Goal: Communication & Community: Answer question/provide support

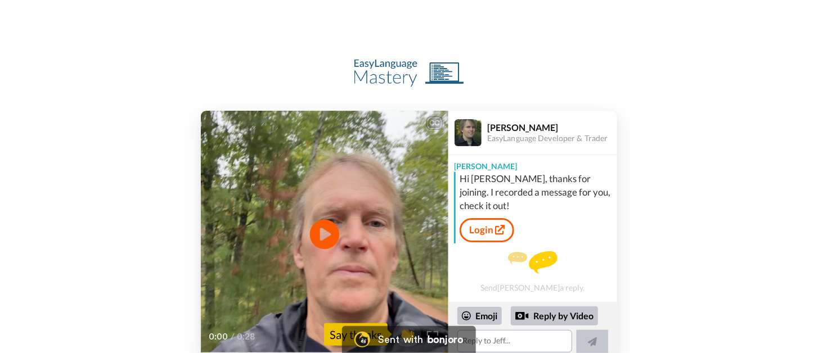
click at [325, 233] on icon "Play/Pause" at bounding box center [325, 234] width 30 height 53
click at [545, 289] on div "Send [PERSON_NAME] a reply." at bounding box center [532, 272] width 169 height 49
click at [544, 260] on img at bounding box center [533, 262] width 50 height 23
click at [526, 343] on textarea at bounding box center [514, 341] width 115 height 23
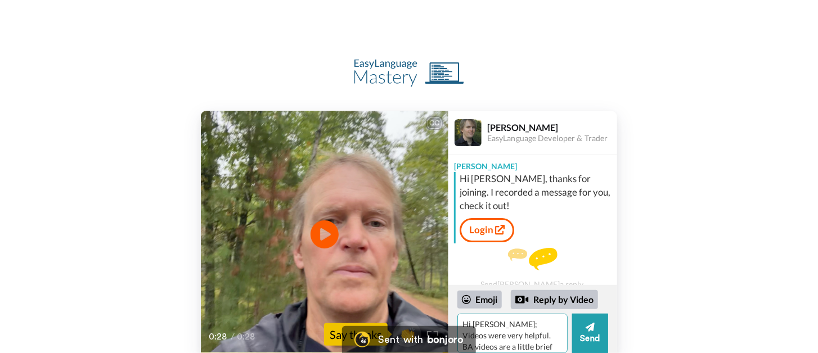
drag, startPoint x: 491, startPoint y: 325, endPoint x: 489, endPoint y: 336, distance: 11.9
click at [489, 336] on textarea "Hi [PERSON_NAME]; Videos were very helpful. BA videos are a little brief" at bounding box center [512, 333] width 110 height 39
click at [484, 337] on textarea "Hi [PERSON_NAME]; BA videos are a little brief" at bounding box center [512, 333] width 110 height 39
drag, startPoint x: 479, startPoint y: 346, endPoint x: 466, endPoint y: 346, distance: 12.9
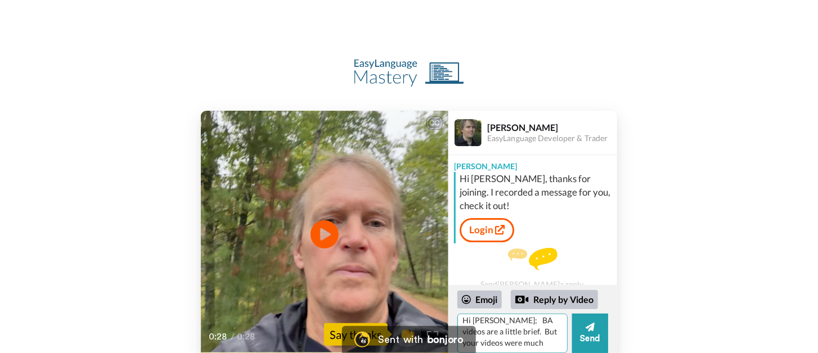
click at [466, 346] on div "CC Play/Pause 0:28 / 0:28 👏 Say thanks [PERSON_NAME] EasyLanguage Developer & T…" at bounding box center [409, 235] width 818 height 248
click at [554, 326] on textarea "Hi [PERSON_NAME]; BA videos are a little brief. But your videos covered BA much…" at bounding box center [512, 333] width 110 height 39
click at [509, 343] on textarea "Hi [PERSON_NAME]; BA videos are a little brief. But your videos were extremely …" at bounding box center [512, 333] width 110 height 39
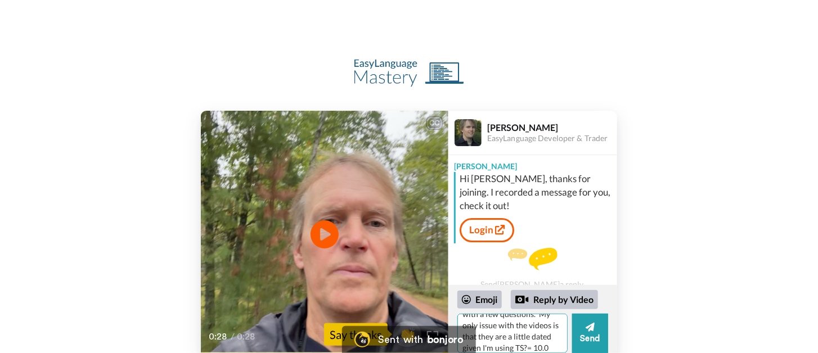
scroll to position [83, 0]
click at [497, 348] on textarea "Hi [PERSON_NAME]; BA videos are a little brief. But your videos were extremely …" at bounding box center [512, 333] width 110 height 39
click at [509, 343] on textarea "Hi [PERSON_NAME]; BA videos are a little brief. But your videos were extremely …" at bounding box center [512, 333] width 110 height 39
click at [529, 328] on textarea "Hi [PERSON_NAME]; BA videos are a little brief. But your videos were extremely …" at bounding box center [512, 333] width 110 height 39
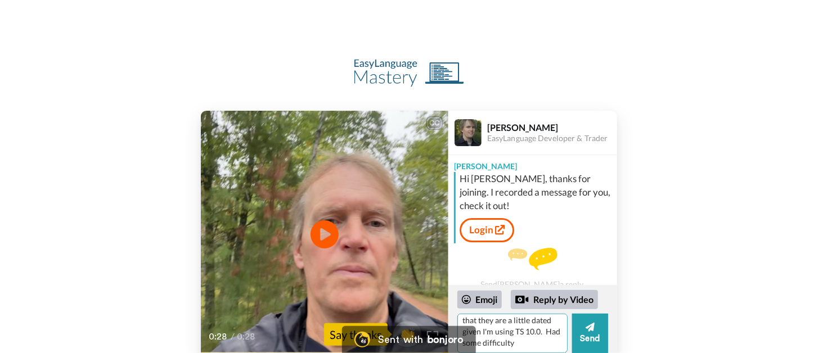
click at [497, 342] on textarea "Hi [PERSON_NAME]; BA videos are a little brief. But your videos were extremely …" at bounding box center [512, 333] width 110 height 39
drag, startPoint x: 492, startPoint y: 330, endPoint x: 514, endPoint y: 329, distance: 21.4
click at [514, 329] on textarea "Hi [PERSON_NAME]; BA videos are a little brief. But your videos were extremely …" at bounding box center [512, 333] width 110 height 39
drag, startPoint x: 514, startPoint y: 330, endPoint x: 529, endPoint y: 332, distance: 15.3
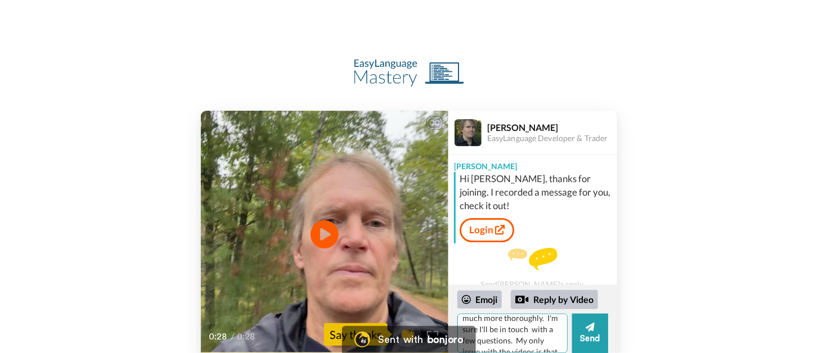
click at [529, 332] on textarea "Hi [PERSON_NAME]; BA videos are a little brief. But your videos were extremely …" at bounding box center [512, 333] width 110 height 39
drag, startPoint x: 485, startPoint y: 344, endPoint x: 470, endPoint y: 344, distance: 15.2
click at [470, 344] on div "CC Play/Pause 0:28 / 0:28 👏 Say thanks [PERSON_NAME] EasyLanguage Developer & T…" at bounding box center [409, 235] width 818 height 248
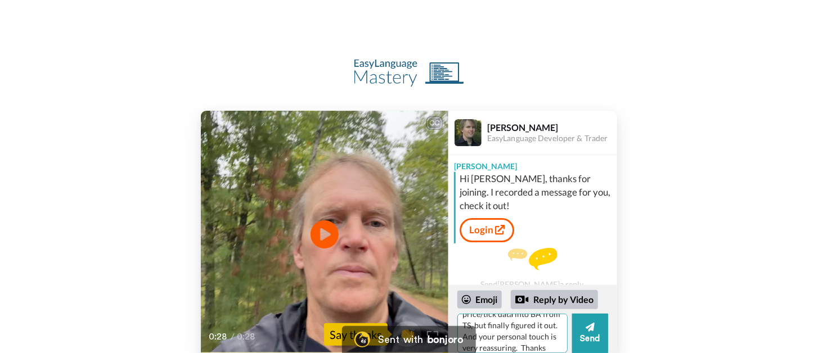
drag, startPoint x: 529, startPoint y: 335, endPoint x: 511, endPoint y: 335, distance: 18.0
click at [511, 335] on textarea "Hi [PERSON_NAME]; BA videos are a little brief. But your videos were extremely …" at bounding box center [512, 333] width 110 height 39
type textarea "Hi [PERSON_NAME]; BA videos are a little brief. But your videos were extremely …"
click at [592, 329] on icon at bounding box center [590, 327] width 9 height 9
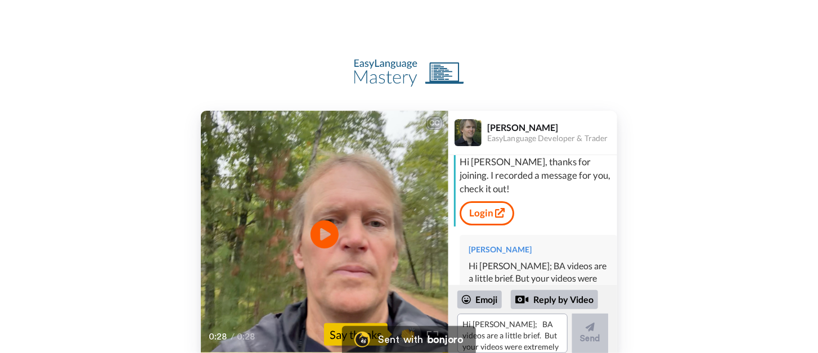
scroll to position [73, 0]
